Goal: Information Seeking & Learning: Learn about a topic

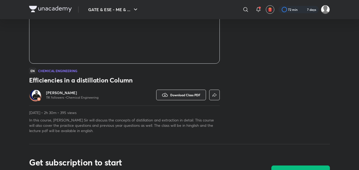
scroll to position [100, 0]
drag, startPoint x: 361, startPoint y: 50, endPoint x: 361, endPoint y: 67, distance: 17.2
click at [359, 62] on html "GATE & ESE - ME & ... ​ 72 min 7 days GATE & ESE - ME & CH Complete Course on D…" at bounding box center [179, 151] width 359 height 503
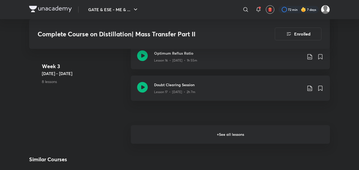
scroll to position [895, 0]
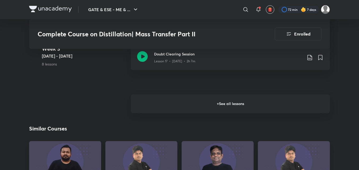
click at [219, 106] on h6 "+ See all lessons" at bounding box center [230, 103] width 199 height 19
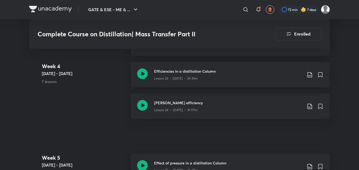
scroll to position [1128, 0]
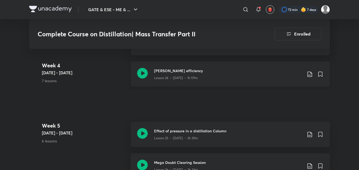
click at [309, 73] on icon at bounding box center [310, 74] width 6 height 6
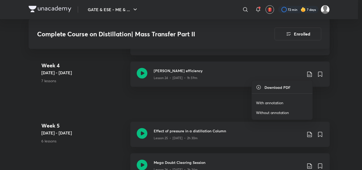
click at [271, 102] on p "With annotation" at bounding box center [269, 103] width 27 height 6
